Goal: Information Seeking & Learning: Learn about a topic

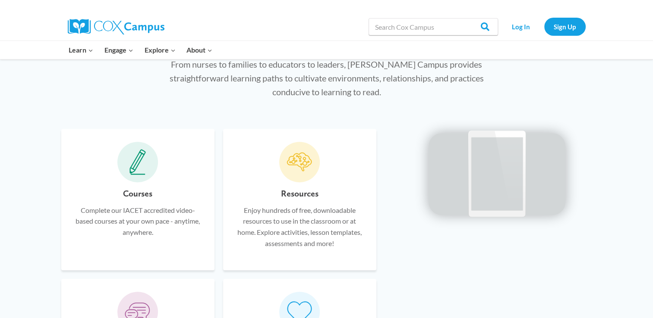
scroll to position [466, 0]
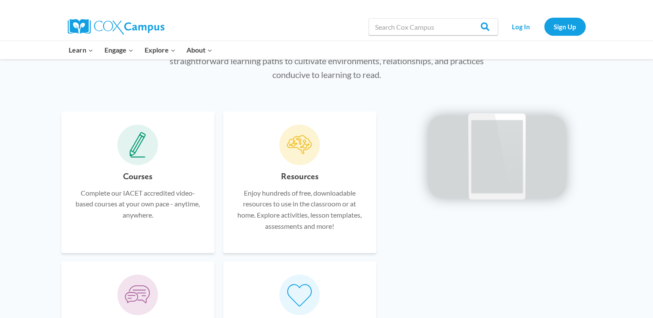
click at [137, 172] on h6 "Courses" at bounding box center [137, 177] width 29 height 14
click at [135, 148] on icon at bounding box center [137, 145] width 16 height 26
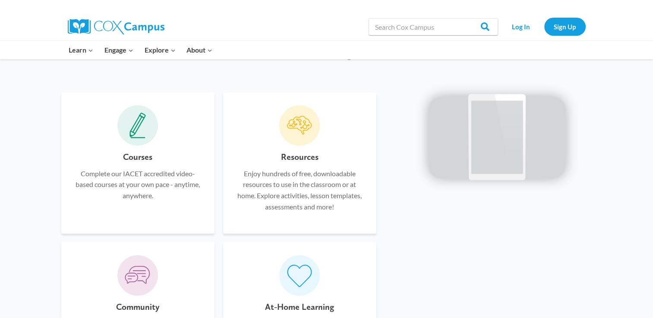
scroll to position [414, 0]
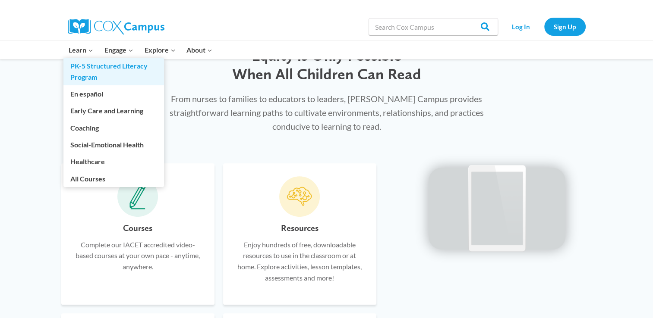
click at [74, 69] on link "PK-5 Structured Literacy Program" at bounding box center [113, 72] width 101 height 28
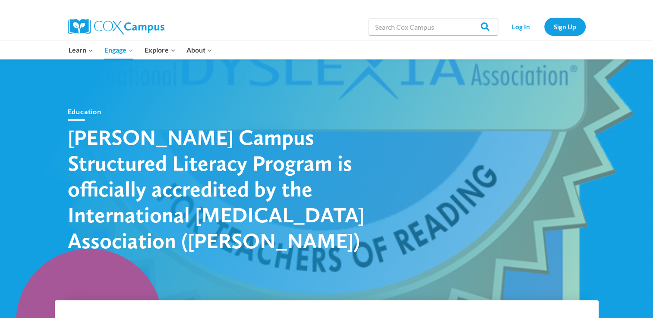
click at [41, 215] on div at bounding box center [326, 197] width 653 height 276
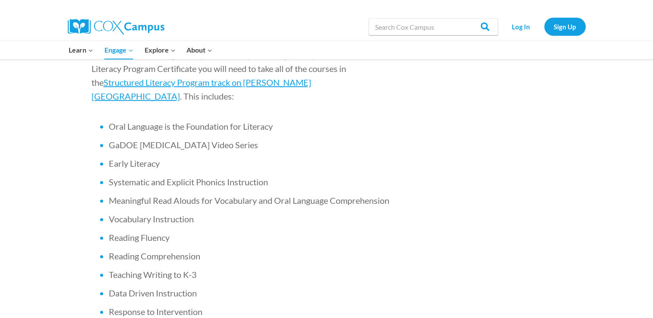
scroll to position [604, 0]
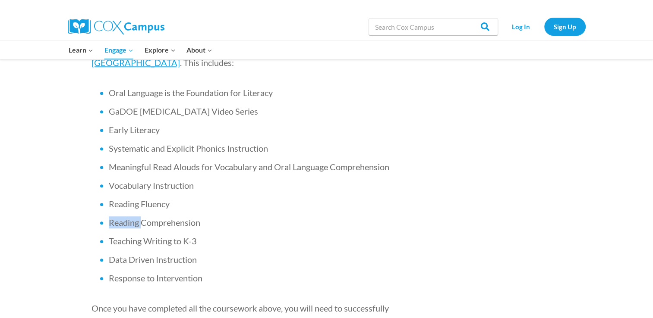
drag, startPoint x: 40, startPoint y: 163, endPoint x: 31, endPoint y: 216, distance: 53.3
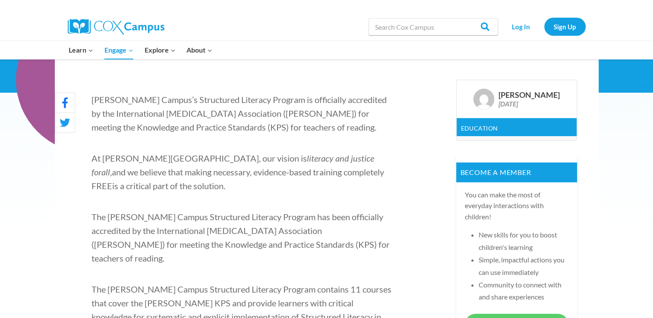
scroll to position [207, 0]
